Goal: Feedback & Contribution: Submit feedback/report problem

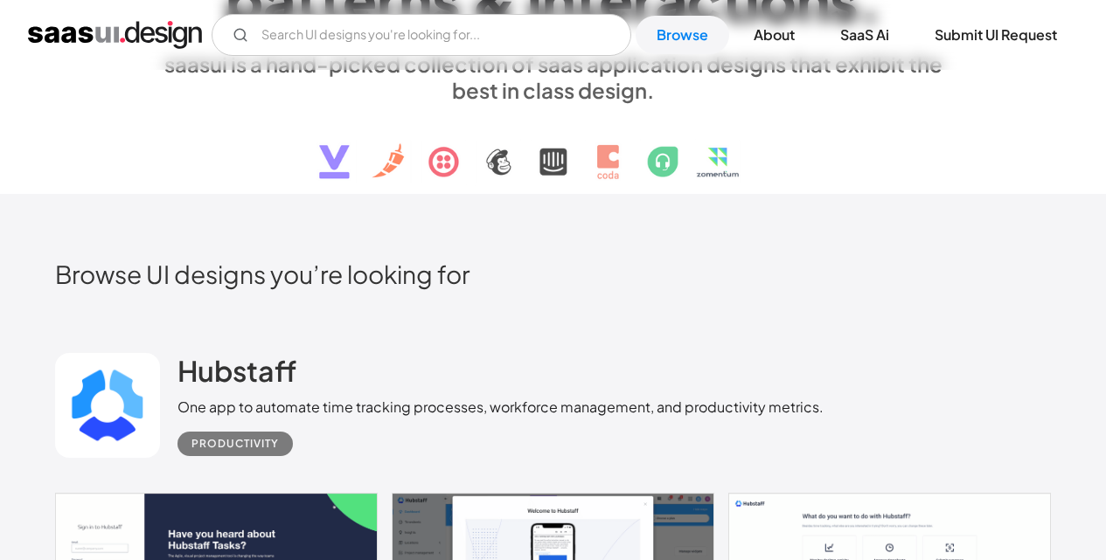
scroll to position [350, 0]
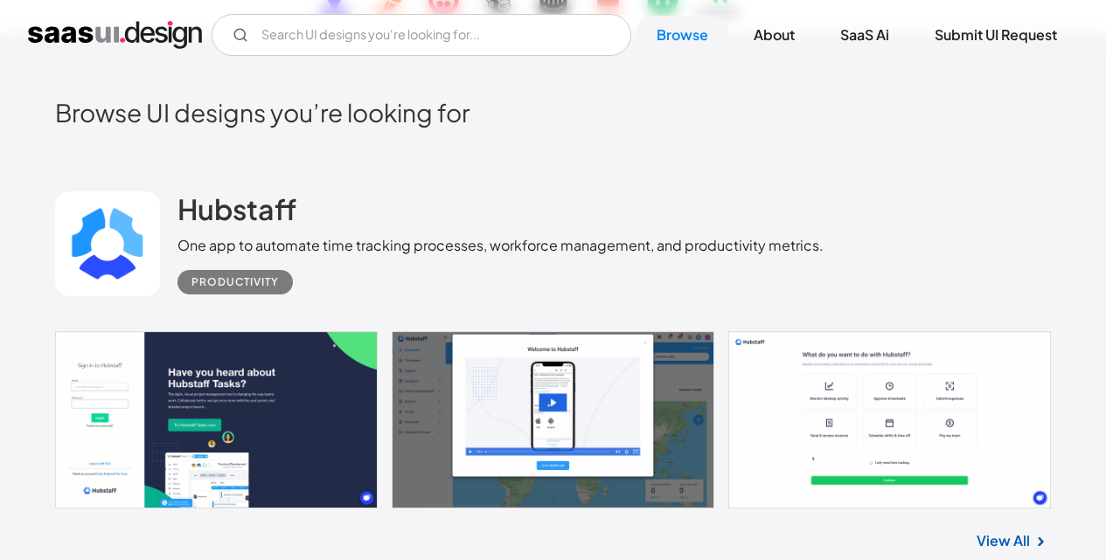
click at [169, 392] on link at bounding box center [553, 419] width 996 height 177
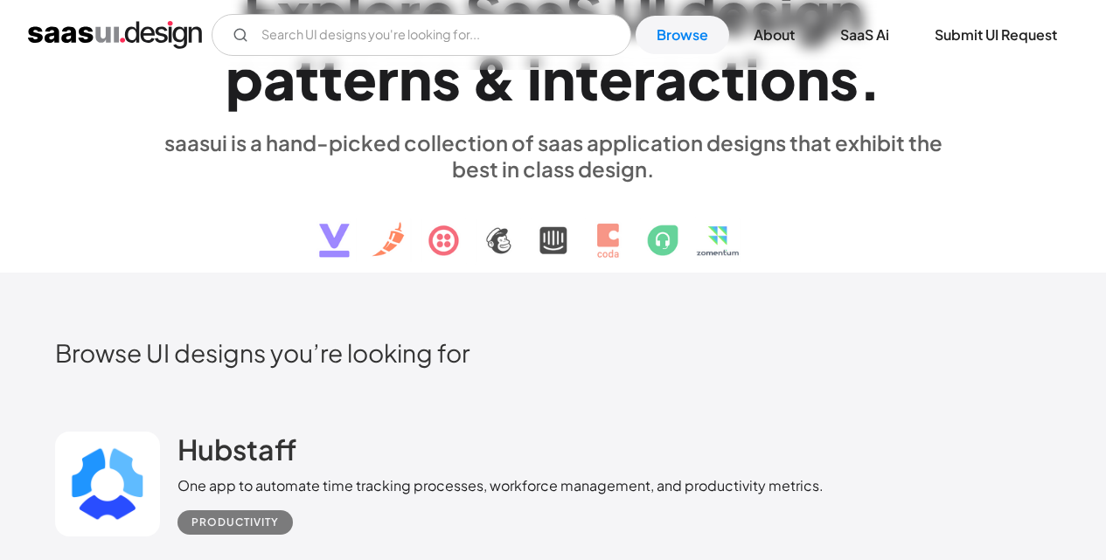
scroll to position [0, 0]
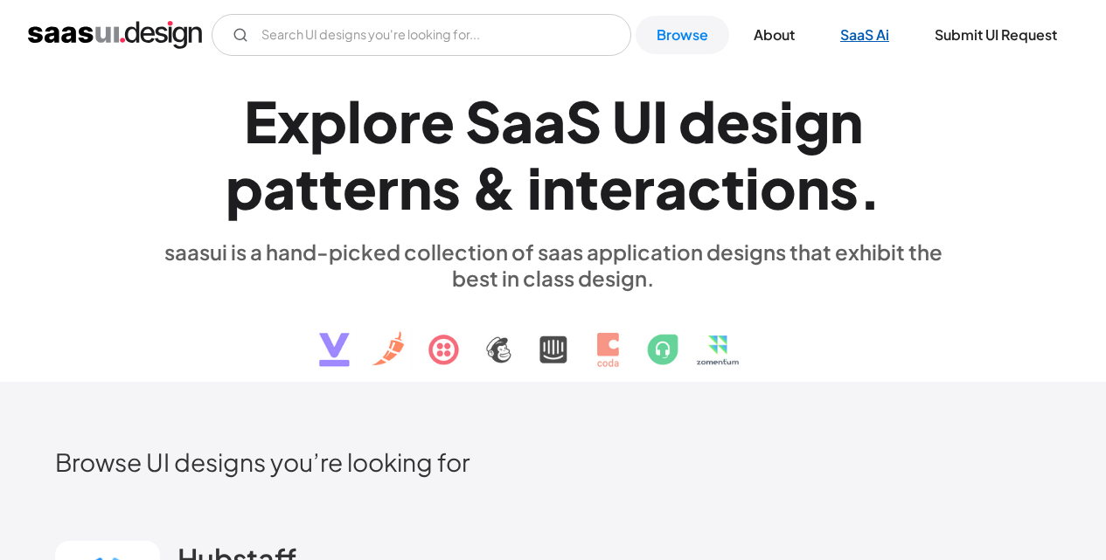
click at [854, 25] on link "SaaS Ai" at bounding box center [864, 35] width 91 height 38
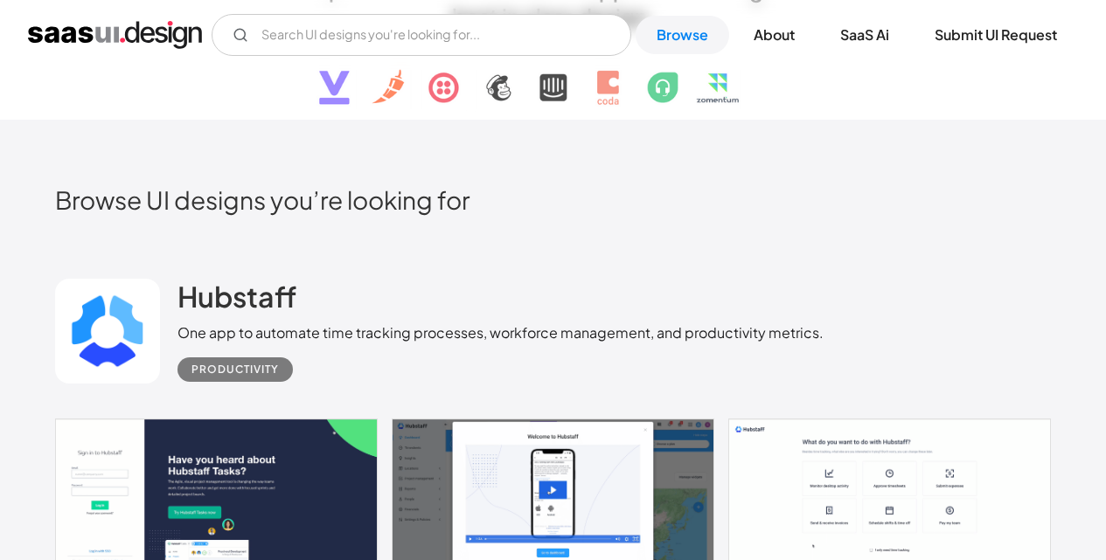
scroll to position [699, 0]
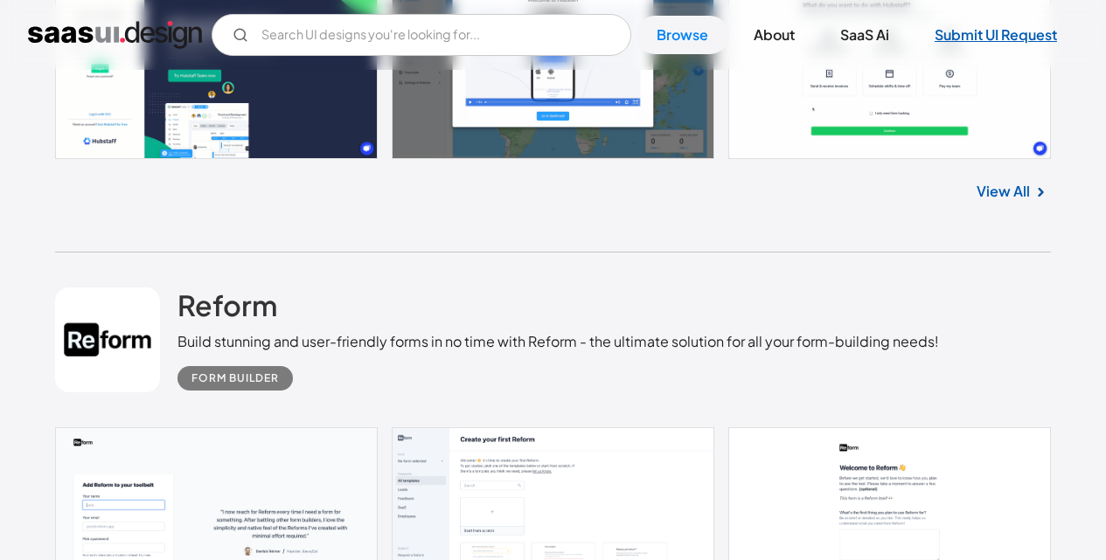
click at [975, 37] on link "Submit UI Request" at bounding box center [995, 35] width 164 height 38
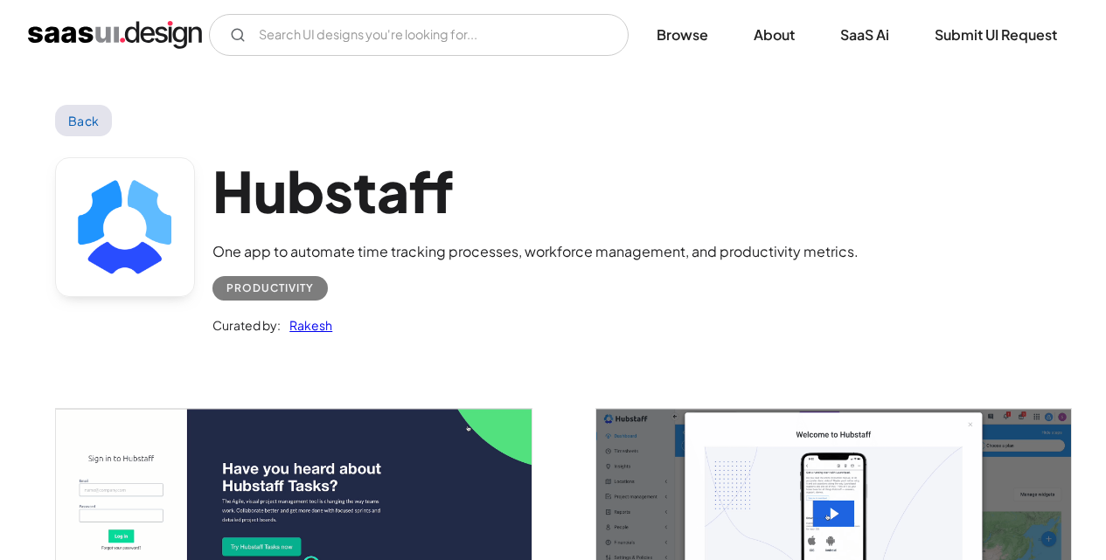
click at [282, 449] on img "open lightbox" at bounding box center [293, 539] width 475 height 260
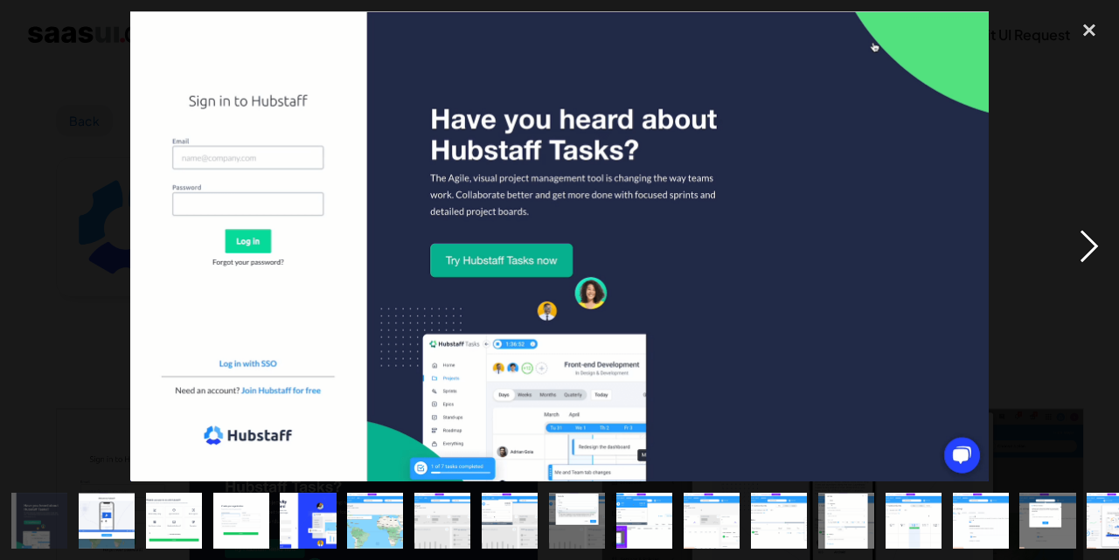
click at [1096, 242] on div "next image" at bounding box center [1088, 246] width 59 height 470
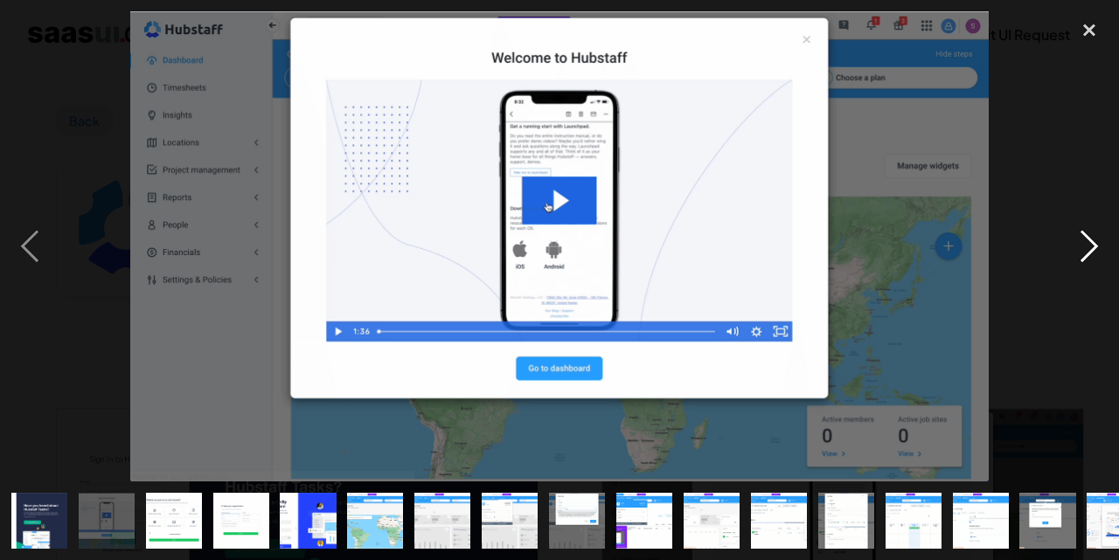
click at [1096, 242] on div "next image" at bounding box center [1088, 246] width 59 height 470
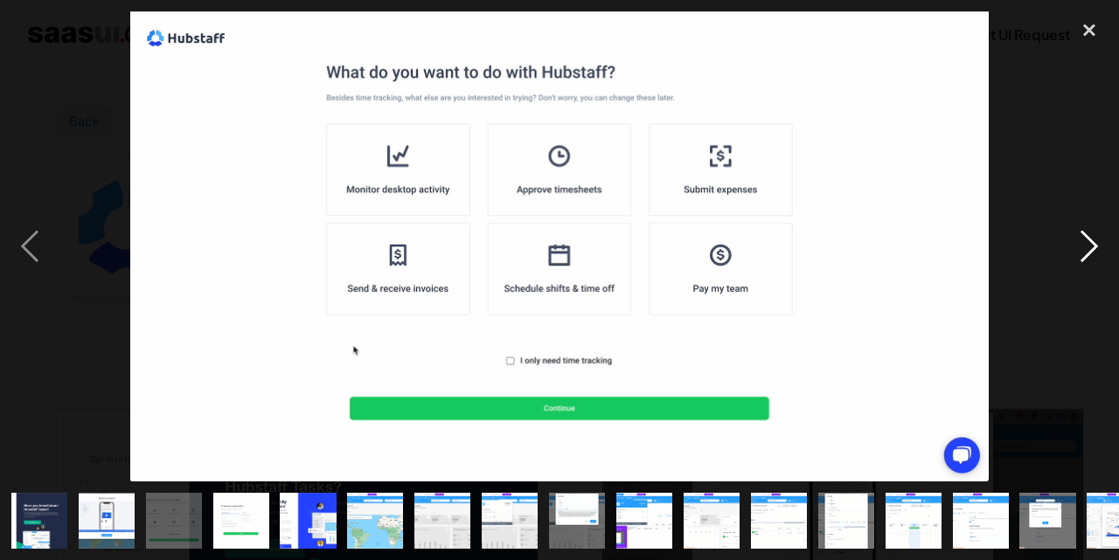
click at [1096, 242] on div "next image" at bounding box center [1088, 246] width 59 height 470
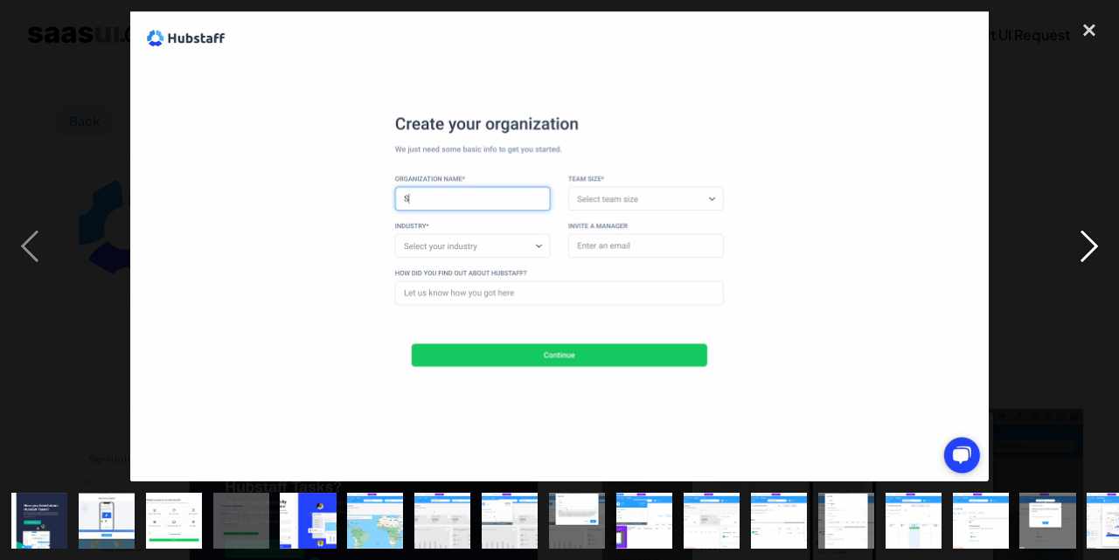
click at [1096, 242] on div "next image" at bounding box center [1088, 246] width 59 height 470
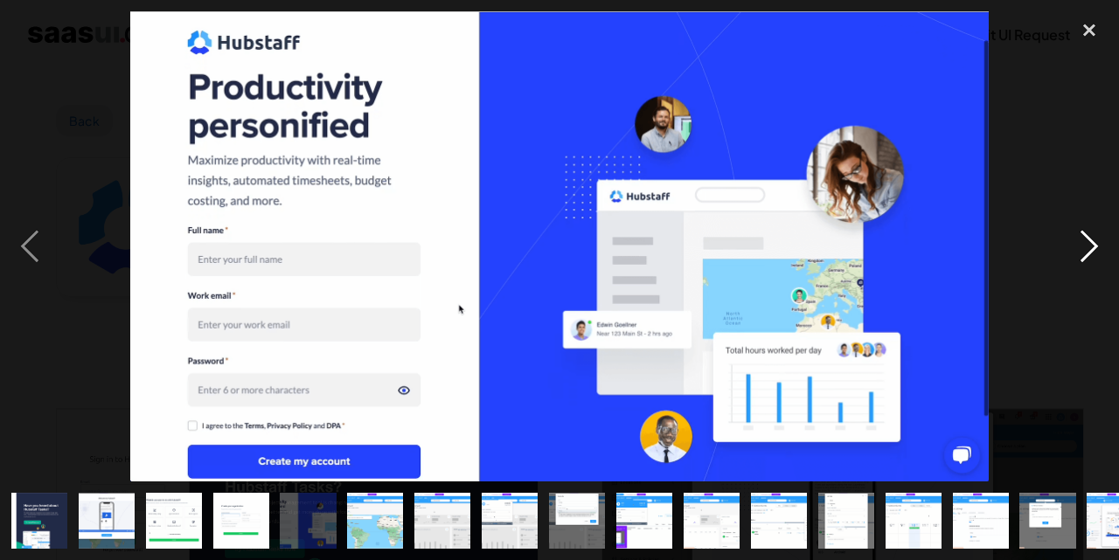
click at [1096, 242] on div "next image" at bounding box center [1088, 246] width 59 height 470
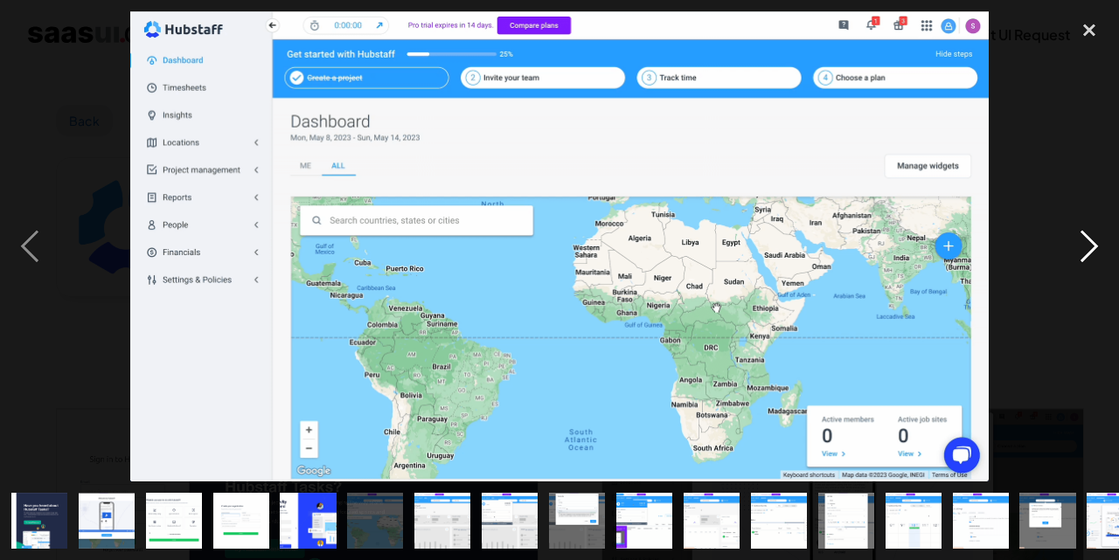
click at [1096, 242] on div "next image" at bounding box center [1088, 246] width 59 height 470
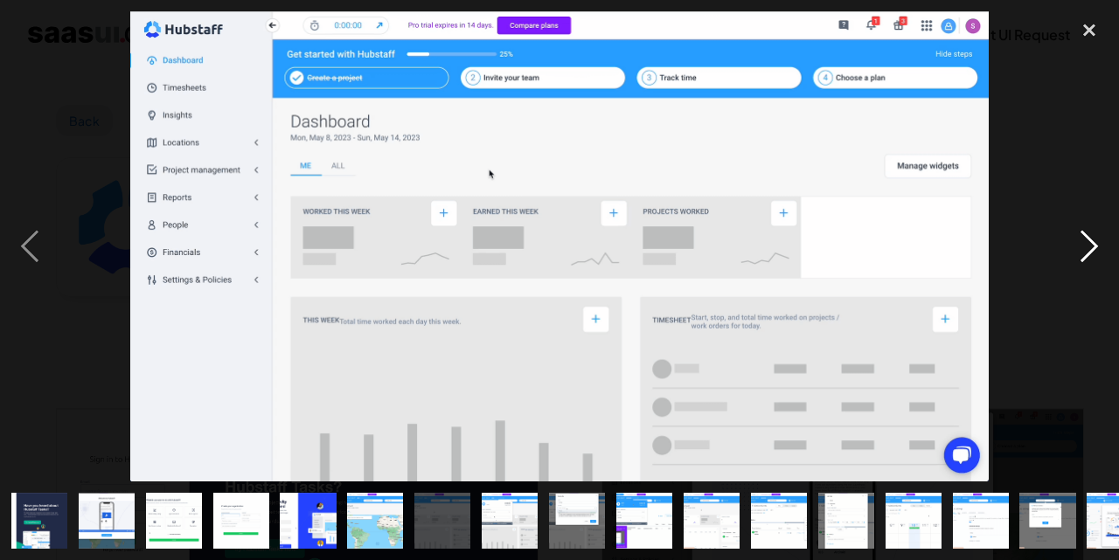
click at [1096, 242] on div "next image" at bounding box center [1088, 246] width 59 height 470
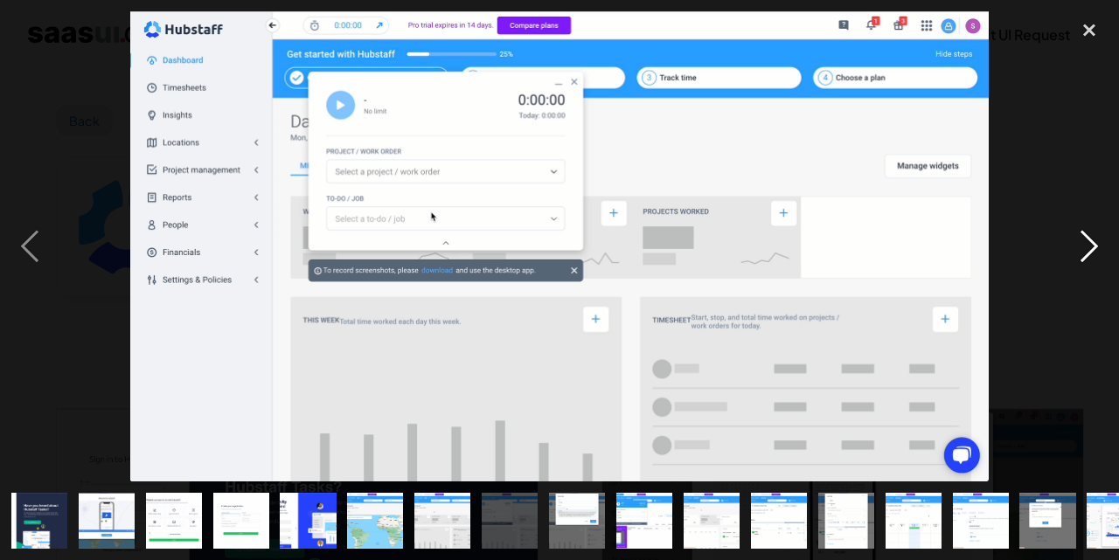
click at [1096, 242] on div "next image" at bounding box center [1088, 246] width 59 height 470
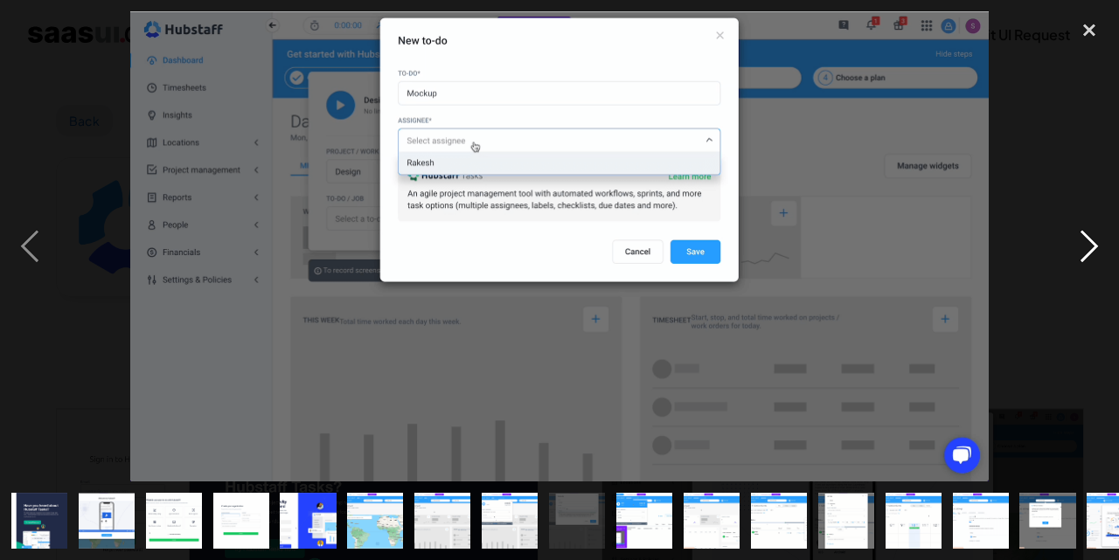
click at [1096, 242] on div "next image" at bounding box center [1088, 246] width 59 height 470
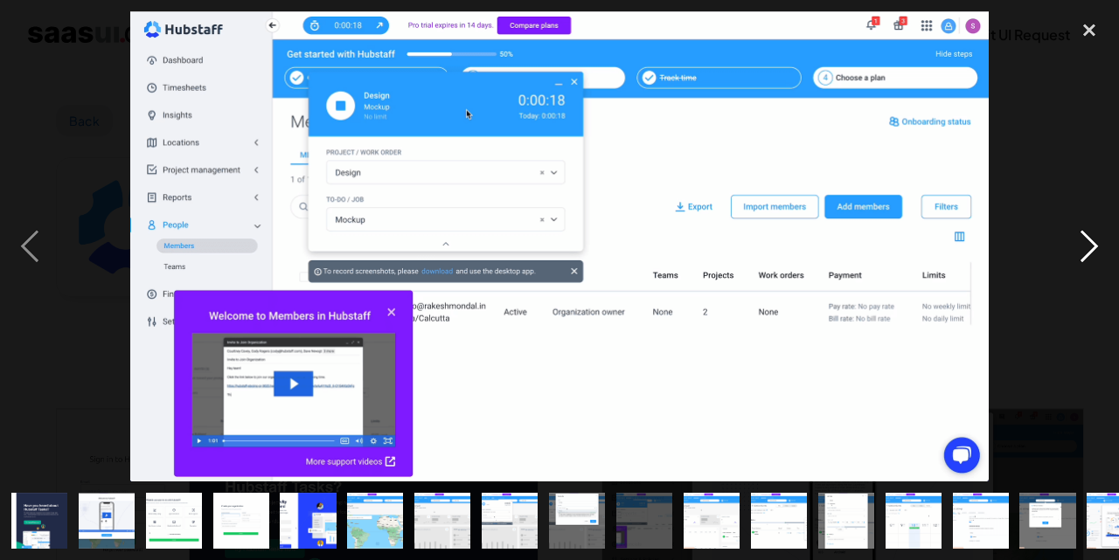
click at [1096, 242] on div "next image" at bounding box center [1088, 246] width 59 height 470
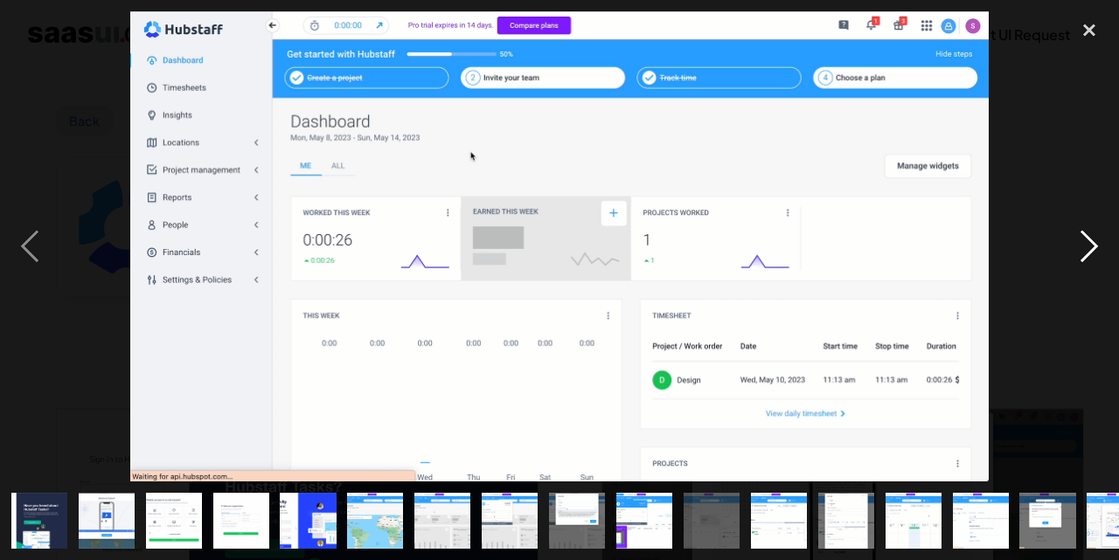
click at [1096, 242] on div "next image" at bounding box center [1088, 246] width 59 height 470
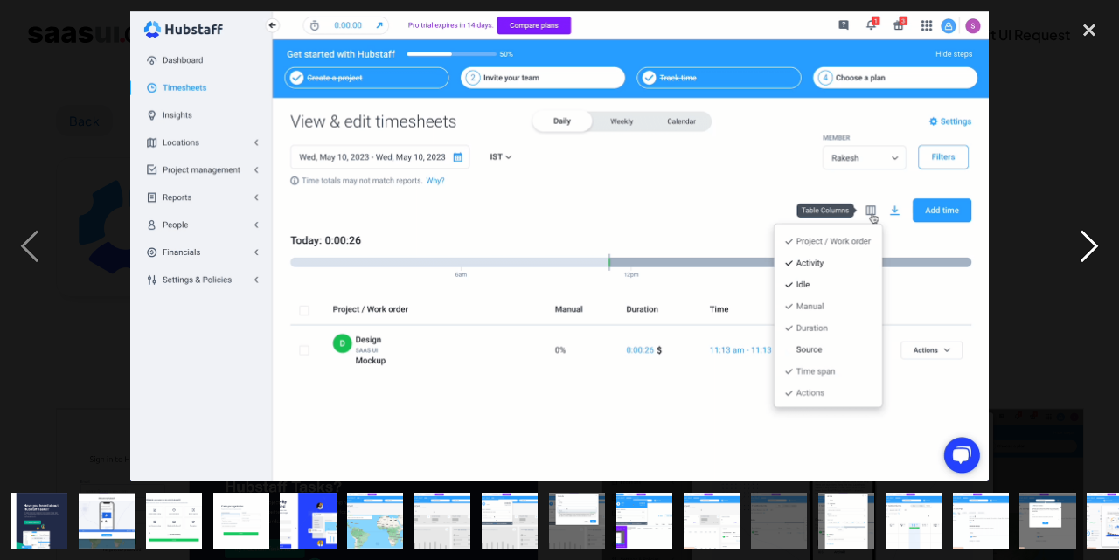
click at [1096, 242] on div "next image" at bounding box center [1088, 246] width 59 height 470
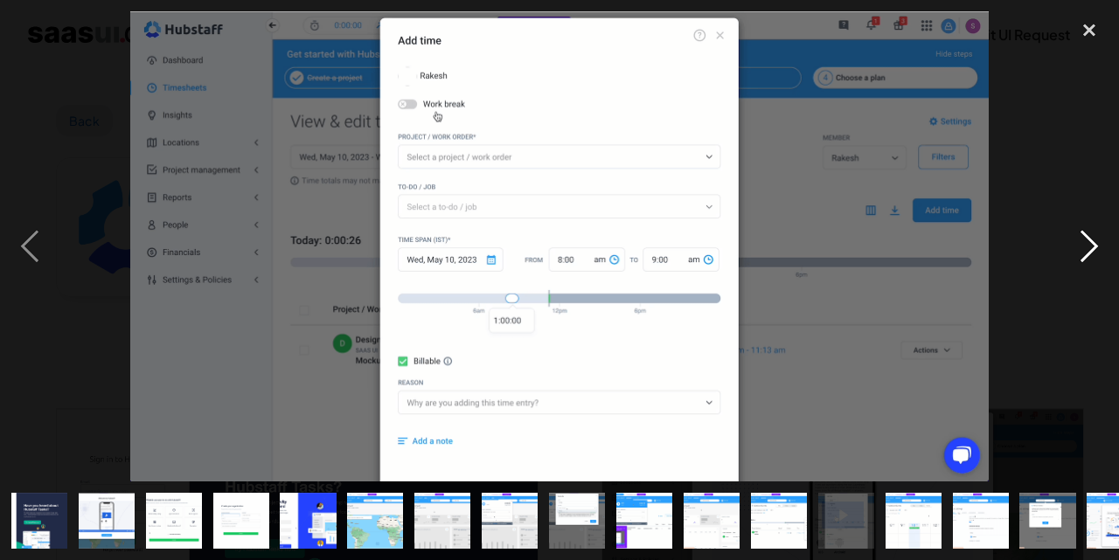
click at [1096, 242] on div "next image" at bounding box center [1088, 246] width 59 height 470
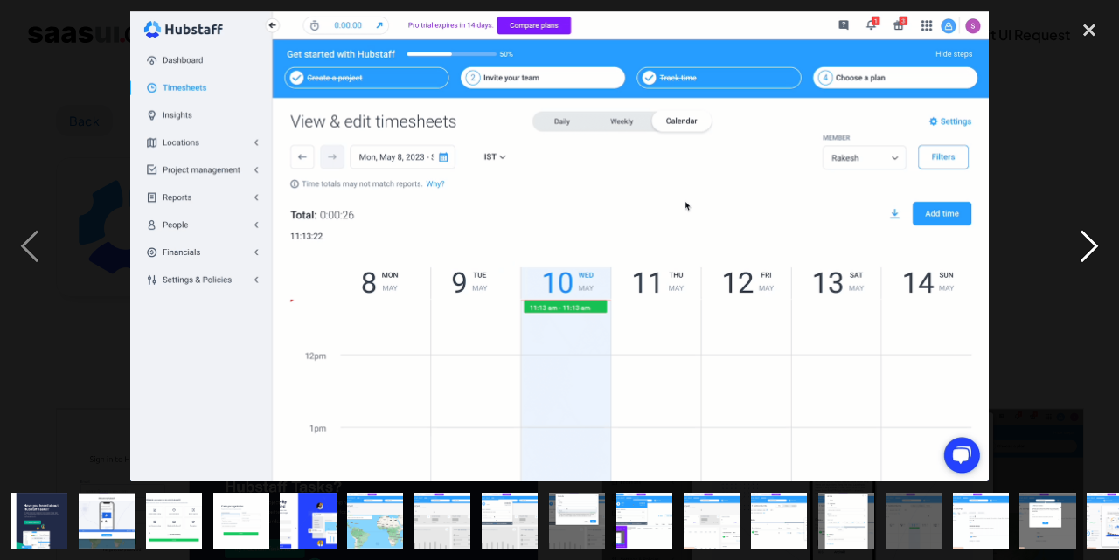
click at [1096, 242] on div "next image" at bounding box center [1088, 246] width 59 height 470
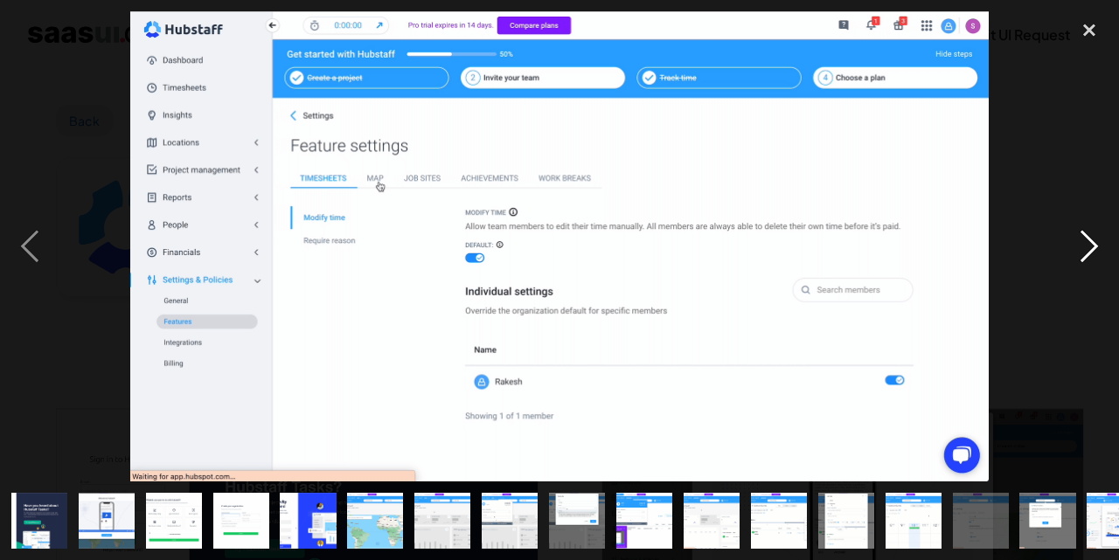
click at [1096, 242] on div "next image" at bounding box center [1088, 246] width 59 height 470
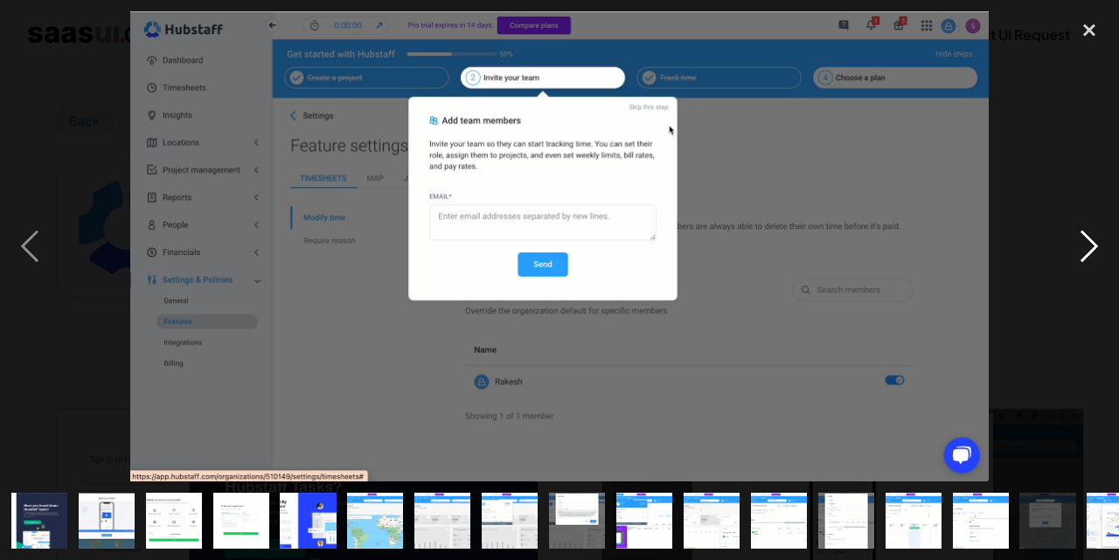
click at [1096, 242] on div "next image" at bounding box center [1088, 246] width 59 height 470
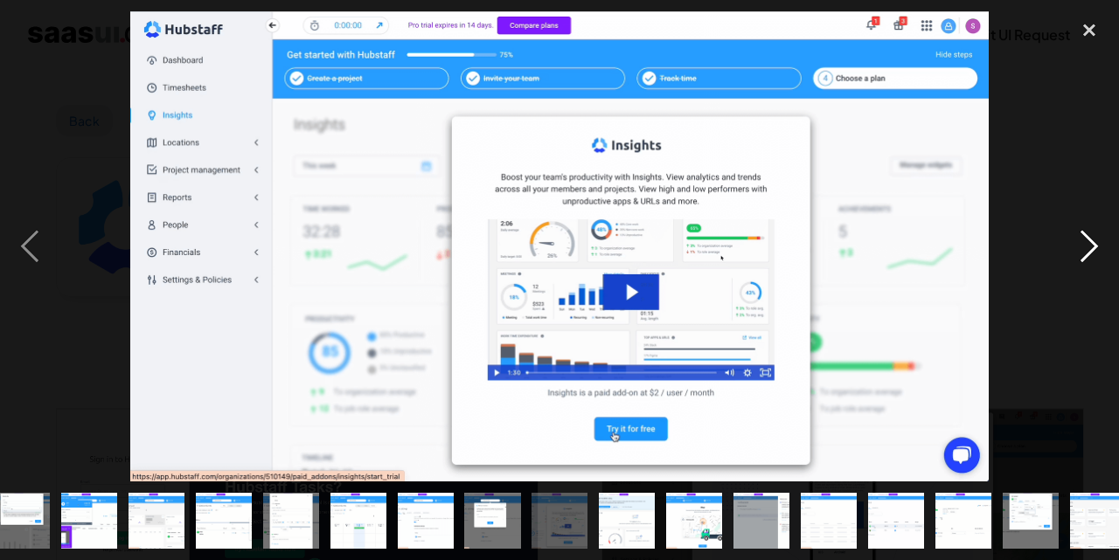
scroll to position [0, 573]
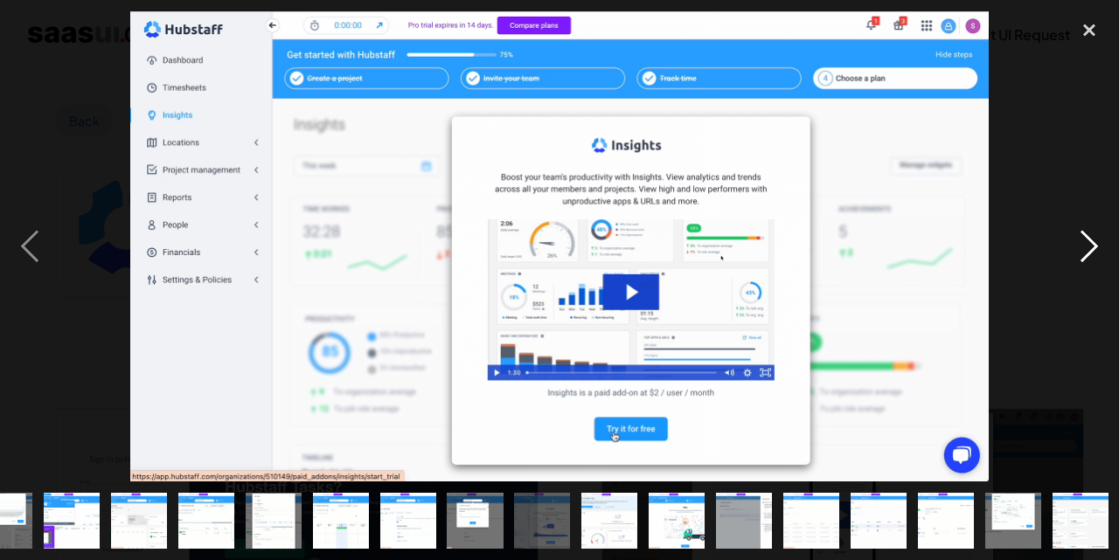
click at [1096, 242] on div "next image" at bounding box center [1088, 246] width 59 height 470
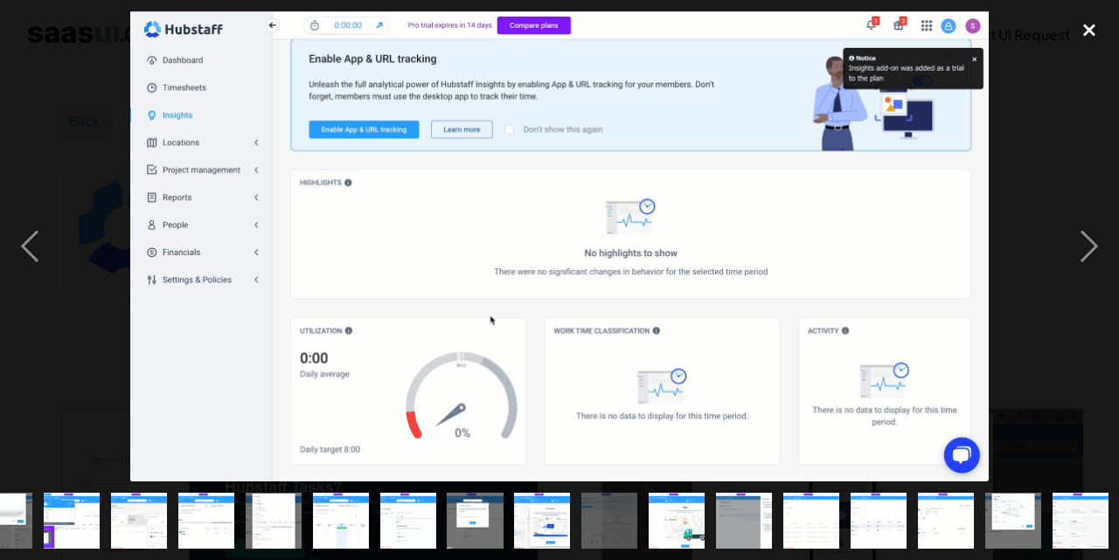
click at [1088, 30] on div "close lightbox" at bounding box center [1088, 30] width 59 height 38
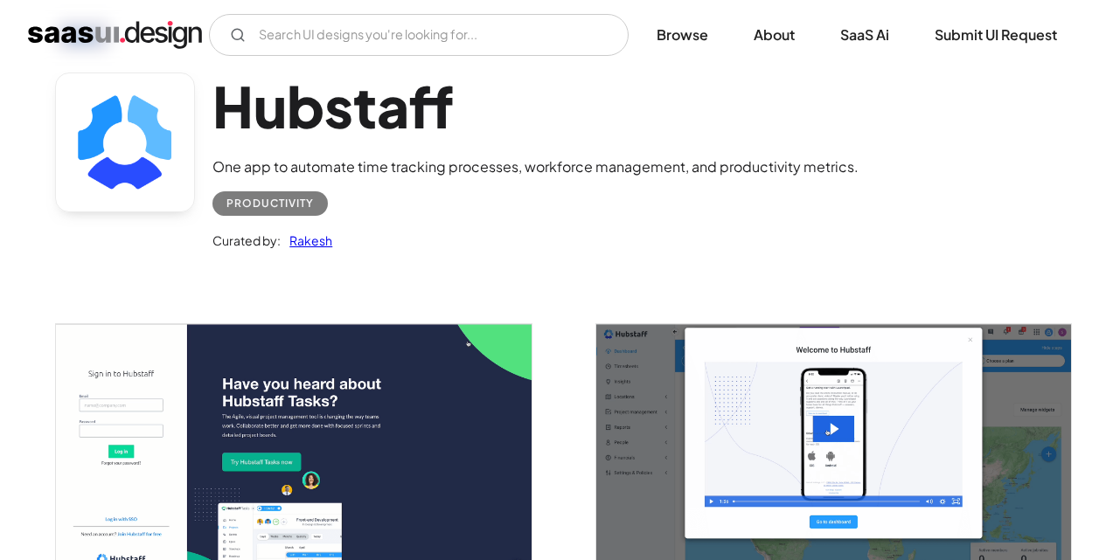
scroll to position [0, 0]
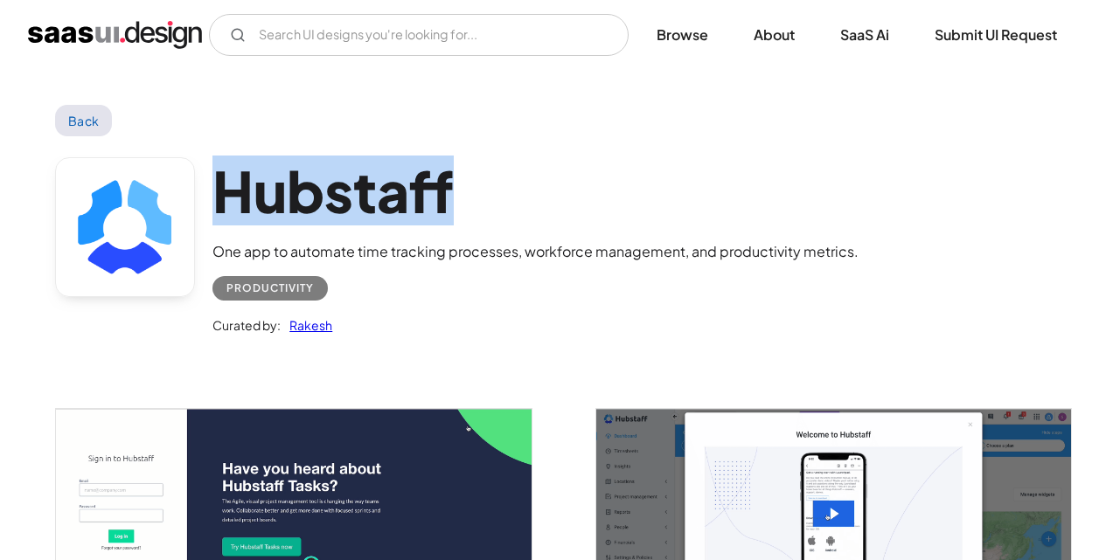
drag, startPoint x: 212, startPoint y: 183, endPoint x: 480, endPoint y: 197, distance: 268.7
click at [480, 197] on div "Hubstaff One app to automate time tracking processes, workforce management, and…" at bounding box center [553, 250] width 996 height 228
copy h1 "Hubstaff"
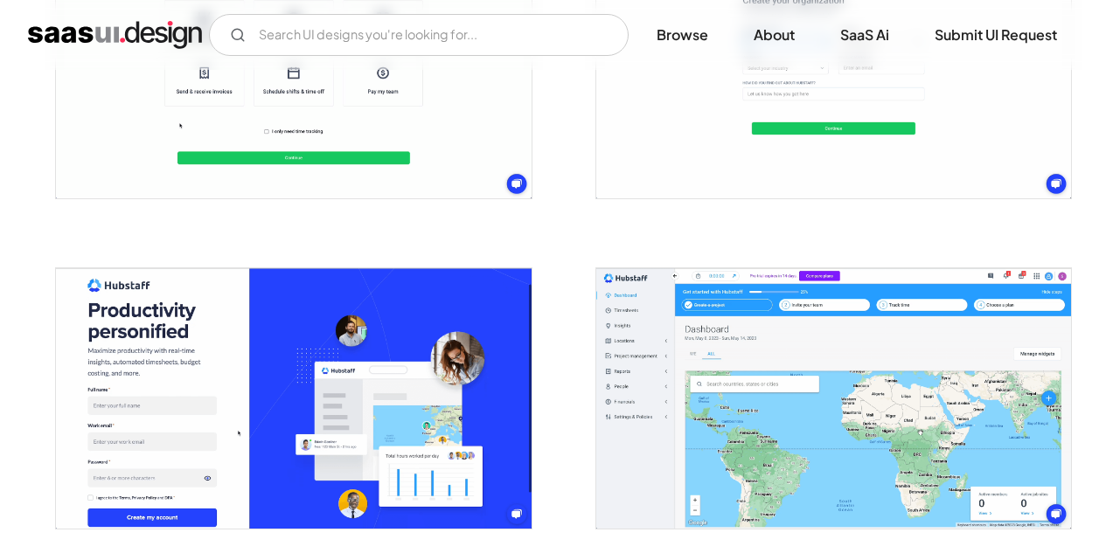
scroll to position [612, 0]
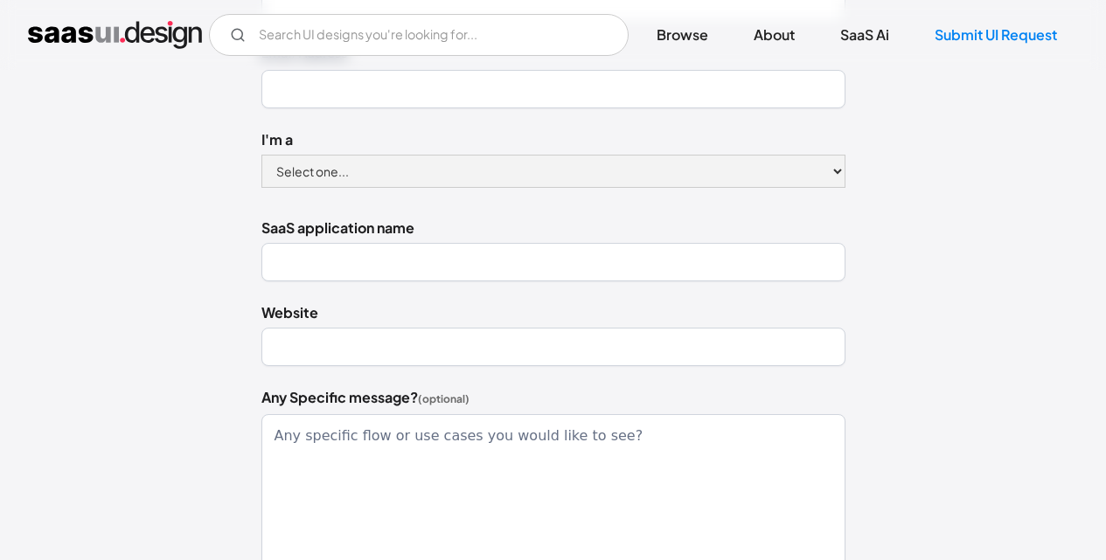
scroll to position [350, 0]
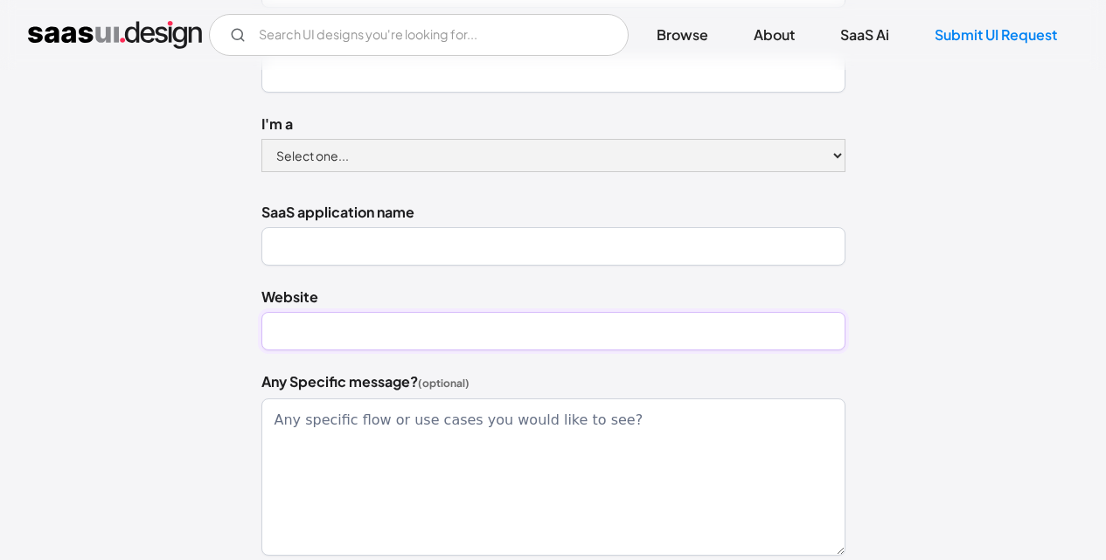
click at [443, 342] on input "Website" at bounding box center [553, 331] width 584 height 38
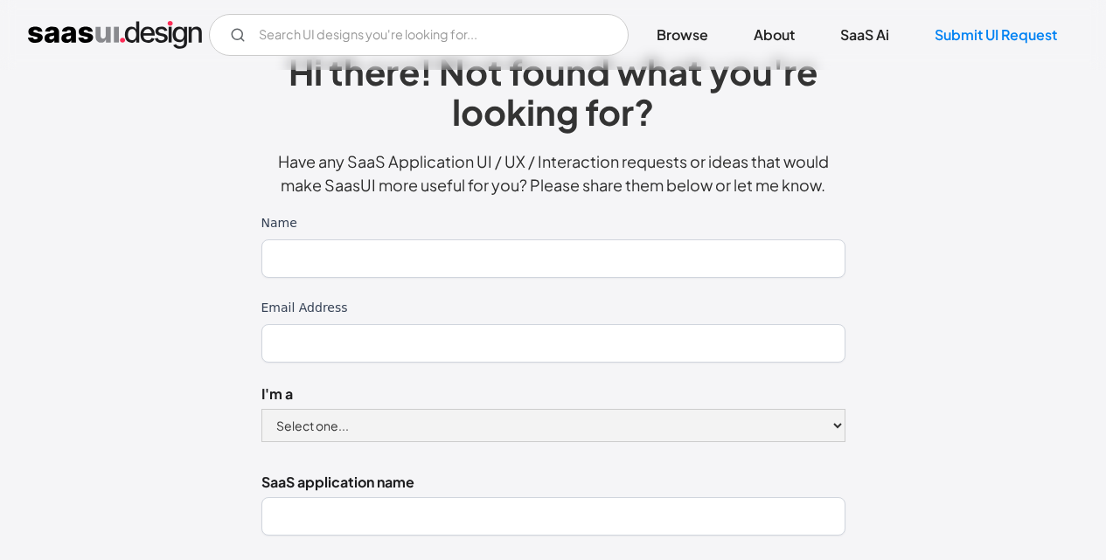
scroll to position [0, 0]
